Goal: Task Accomplishment & Management: Complete application form

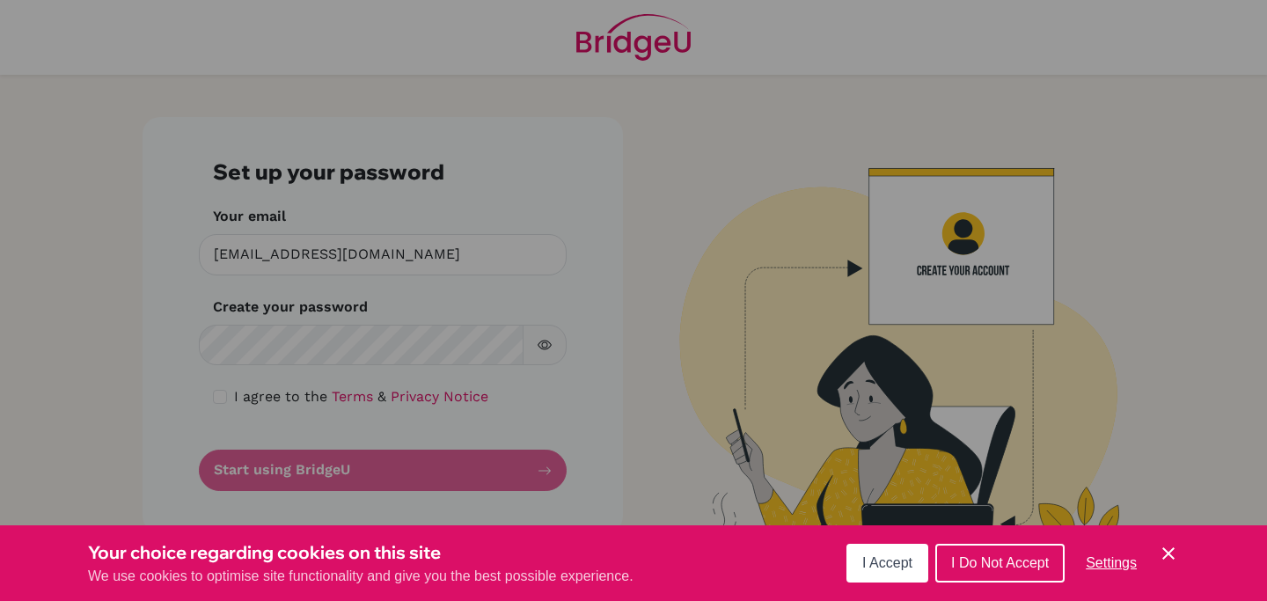
click at [882, 562] on span "I Accept" at bounding box center [887, 562] width 50 height 15
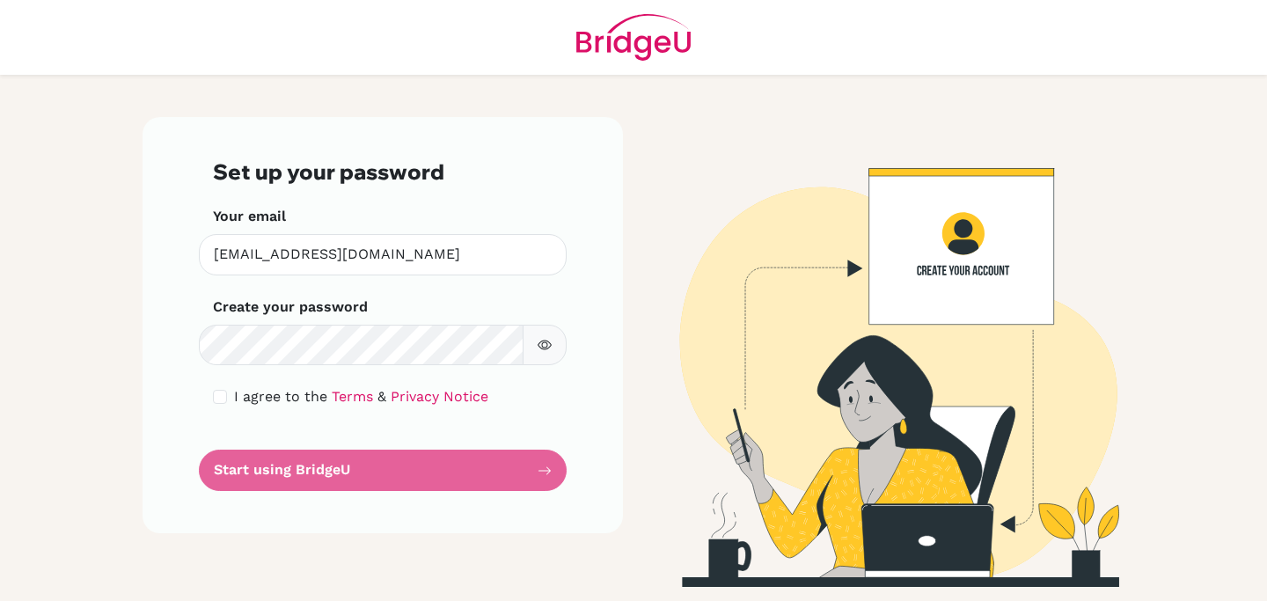
click at [212, 399] on div "Set up your password Your email [EMAIL_ADDRESS][DOMAIN_NAME] Invalid email Crea…" at bounding box center [383, 325] width 480 height 416
click at [216, 399] on input "checkbox" at bounding box center [220, 397] width 14 height 14
checkbox input "true"
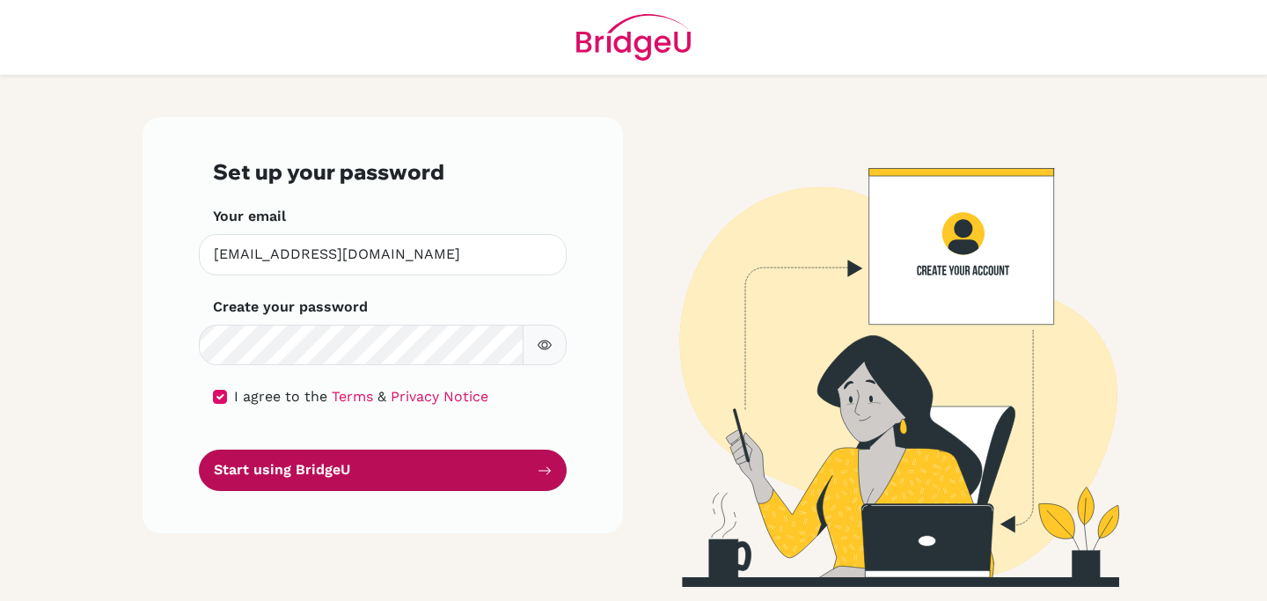
click at [371, 462] on button "Start using BridgeU" at bounding box center [383, 470] width 368 height 41
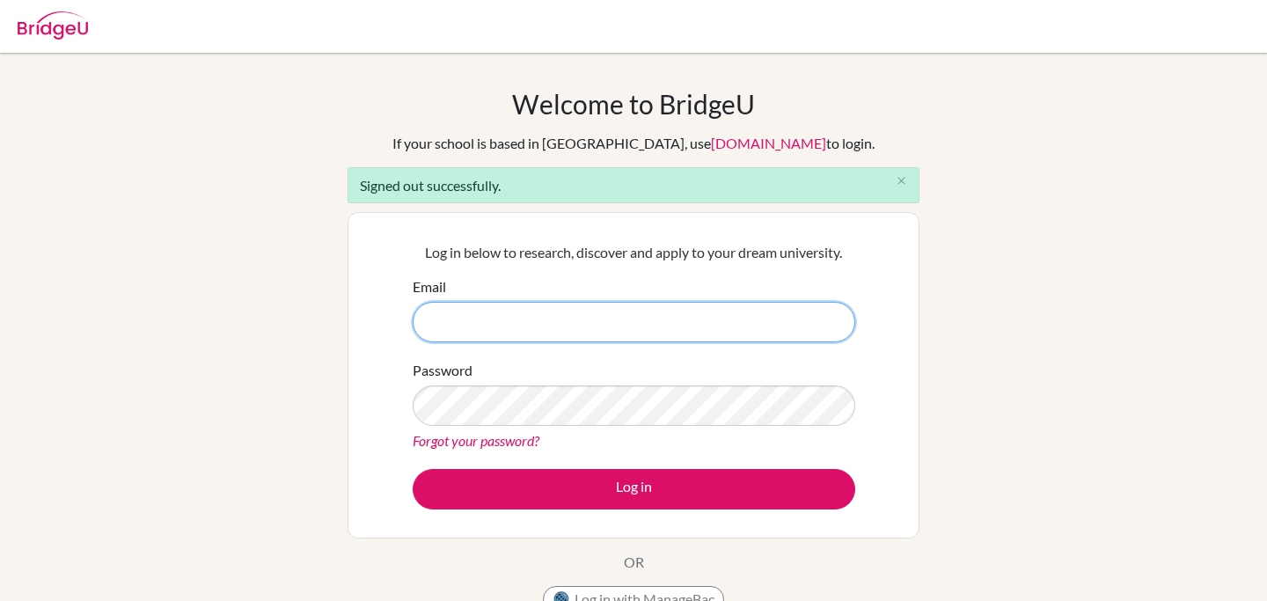
click at [545, 317] on input "Email" at bounding box center [634, 322] width 443 height 40
type input "[EMAIL_ADDRESS][DOMAIN_NAME]"
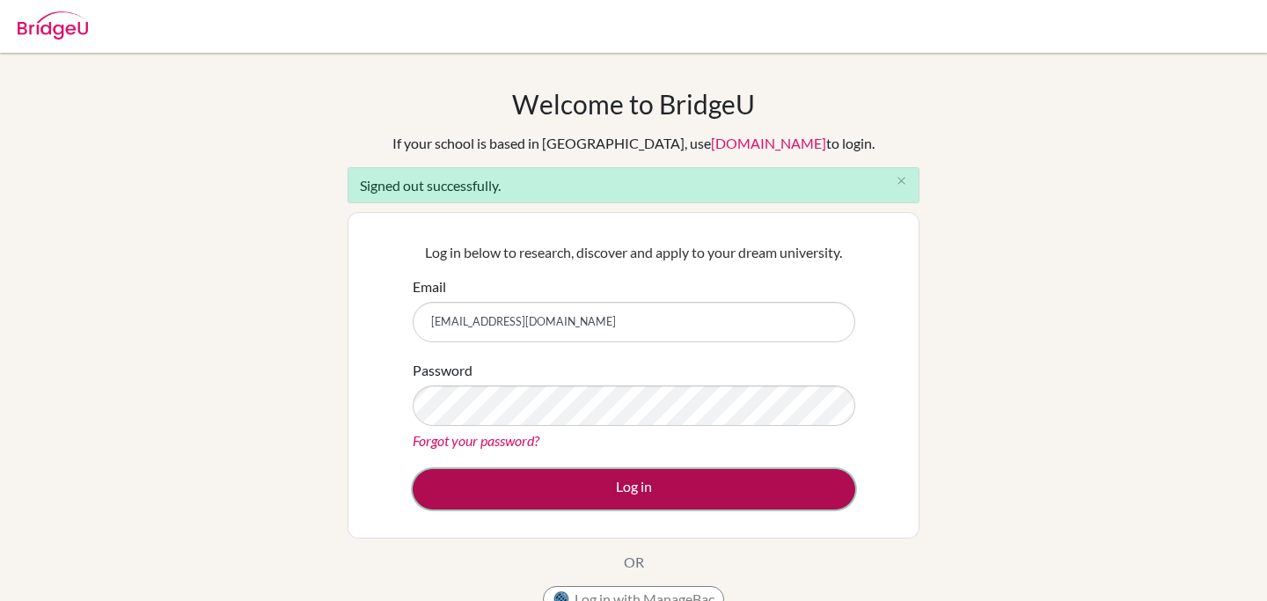
click at [631, 491] on button "Log in" at bounding box center [634, 489] width 443 height 40
